Goal: Task Accomplishment & Management: Manage account settings

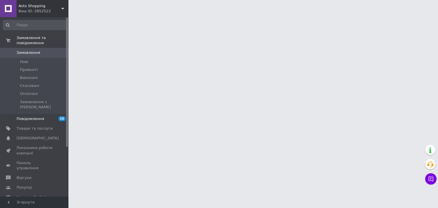
click at [41, 116] on span "Повідомлення" at bounding box center [31, 118] width 28 height 5
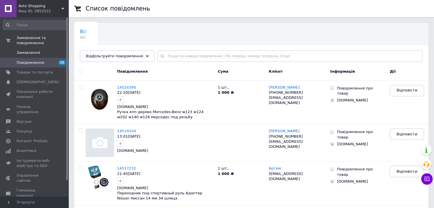
click at [31, 50] on span "Замовлення" at bounding box center [29, 52] width 24 height 5
